Goal: Information Seeking & Learning: Find specific page/section

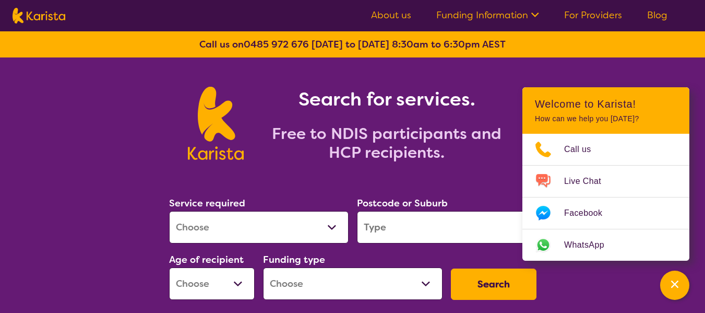
click at [244, 223] on select "Allied Health Assistant Assessment ([MEDICAL_DATA] or [MEDICAL_DATA]) Behaviour…" at bounding box center [259, 227] width 180 height 32
select select "Support worker"
click at [169, 211] on select "Allied Health Assistant Assessment ([MEDICAL_DATA] or [MEDICAL_DATA]) Behaviour…" at bounding box center [259, 227] width 180 height 32
click at [398, 221] on input "search" at bounding box center [447, 227] width 180 height 32
type input "4104"
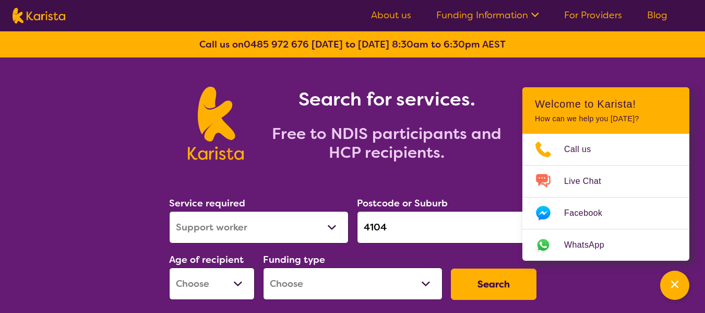
click at [234, 287] on select "Early Childhood - 0 to 9 Child - 10 to 11 Adolescent - 12 to 17 Adult - 18 to 6…" at bounding box center [212, 283] width 86 height 32
select select "AD"
click at [169, 267] on select "Early Childhood - 0 to 9 Child - 10 to 11 Adolescent - 12 to 17 Adult - 18 to 6…" at bounding box center [212, 283] width 86 height 32
click at [425, 281] on select "Home Care Package (HCP) National Disability Insurance Scheme (NDIS) I don't know" at bounding box center [353, 283] width 180 height 32
select select "NDIS"
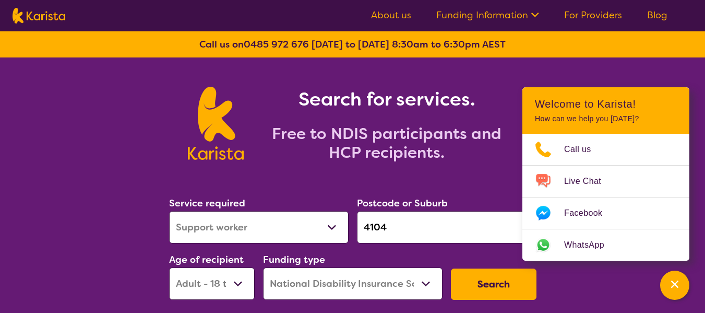
click at [263, 267] on select "Home Care Package (HCP) National Disability Insurance Scheme (NDIS) I don't know" at bounding box center [353, 283] width 180 height 32
click at [490, 277] on button "Search" at bounding box center [494, 283] width 86 height 31
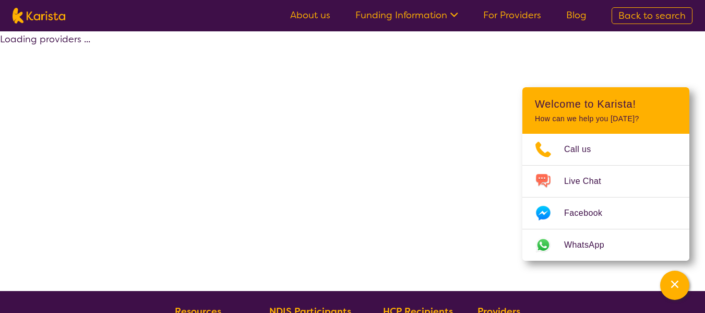
select select "by_score"
